Goal: Navigation & Orientation: Find specific page/section

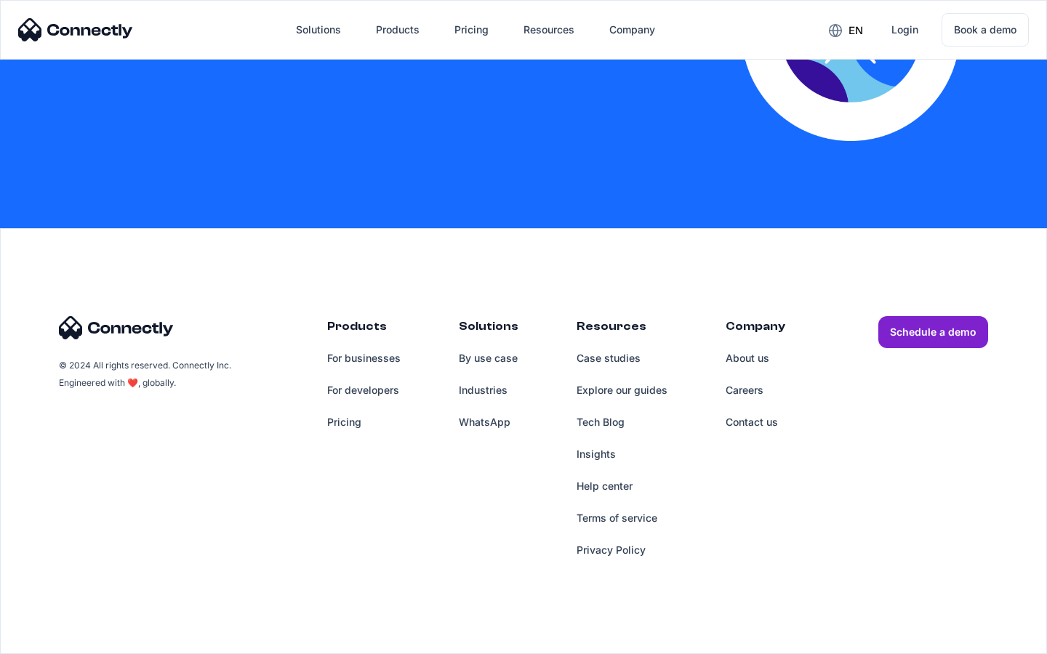
scroll to position [3194, 0]
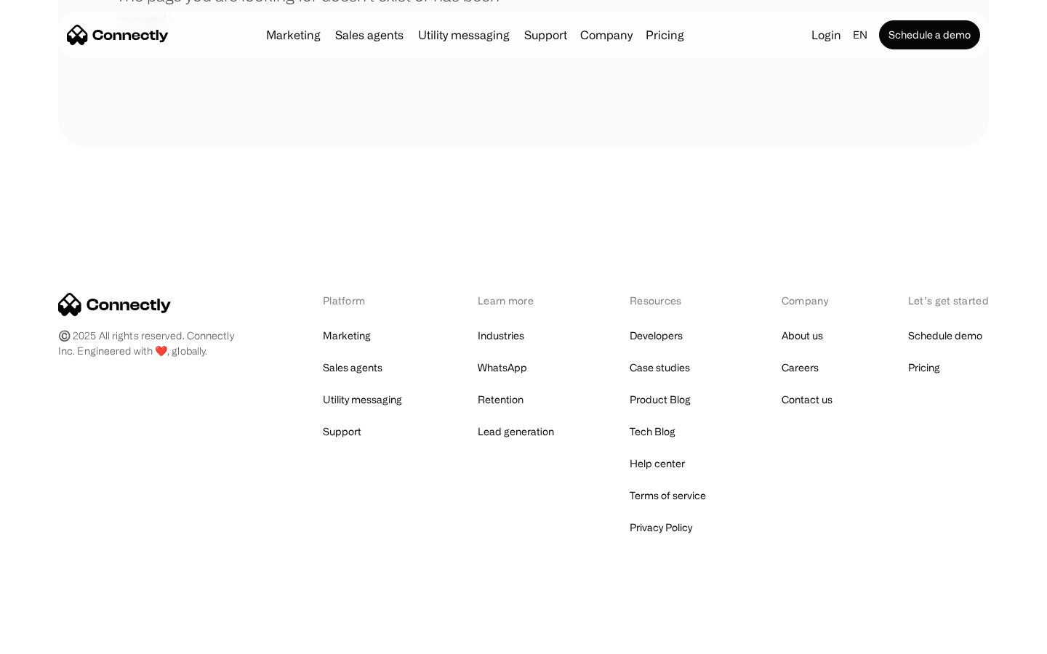
scroll to position [265, 0]
